Goal: Task Accomplishment & Management: Use online tool/utility

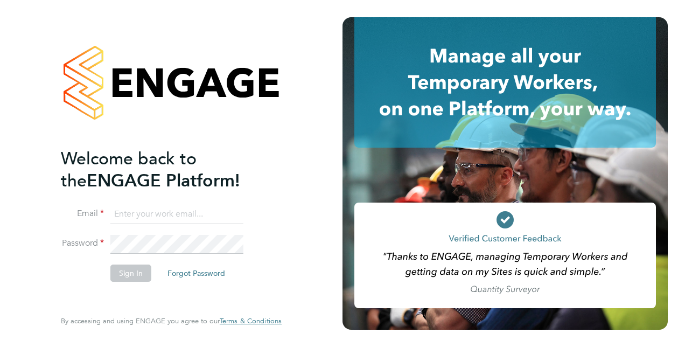
type input "[EMAIL_ADDRESS][DOMAIN_NAME]"
click at [124, 278] on button "Sign In" at bounding box center [130, 272] width 41 height 17
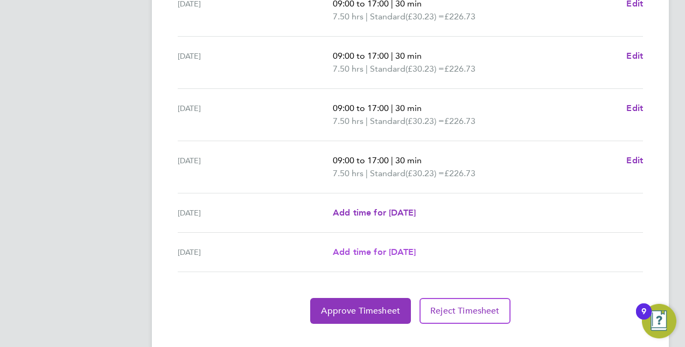
scroll to position [429, 0]
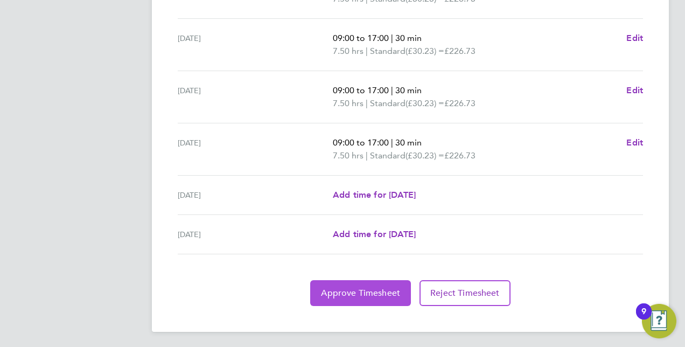
click at [363, 288] on span "Approve Timesheet" at bounding box center [360, 293] width 79 height 11
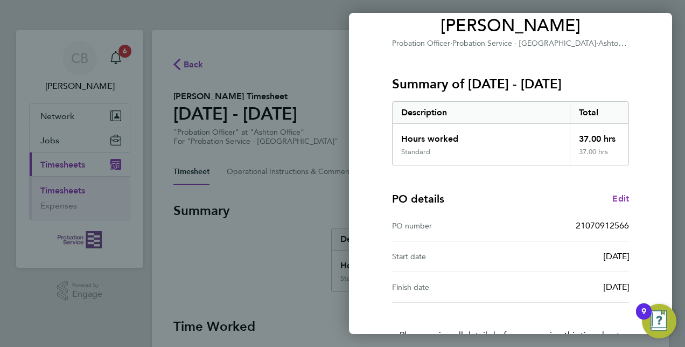
scroll to position [168, 0]
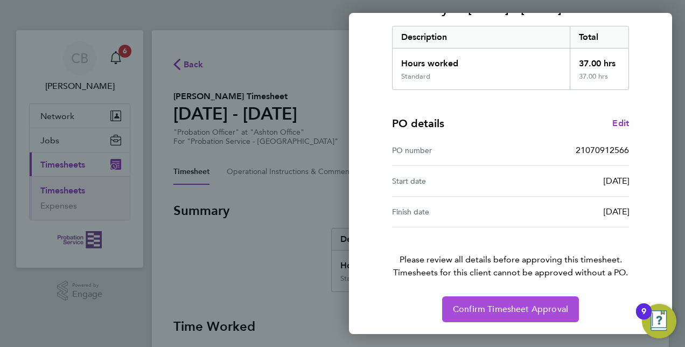
click at [540, 312] on span "Confirm Timesheet Approval" at bounding box center [510, 309] width 115 height 11
